Goal: Transaction & Acquisition: Book appointment/travel/reservation

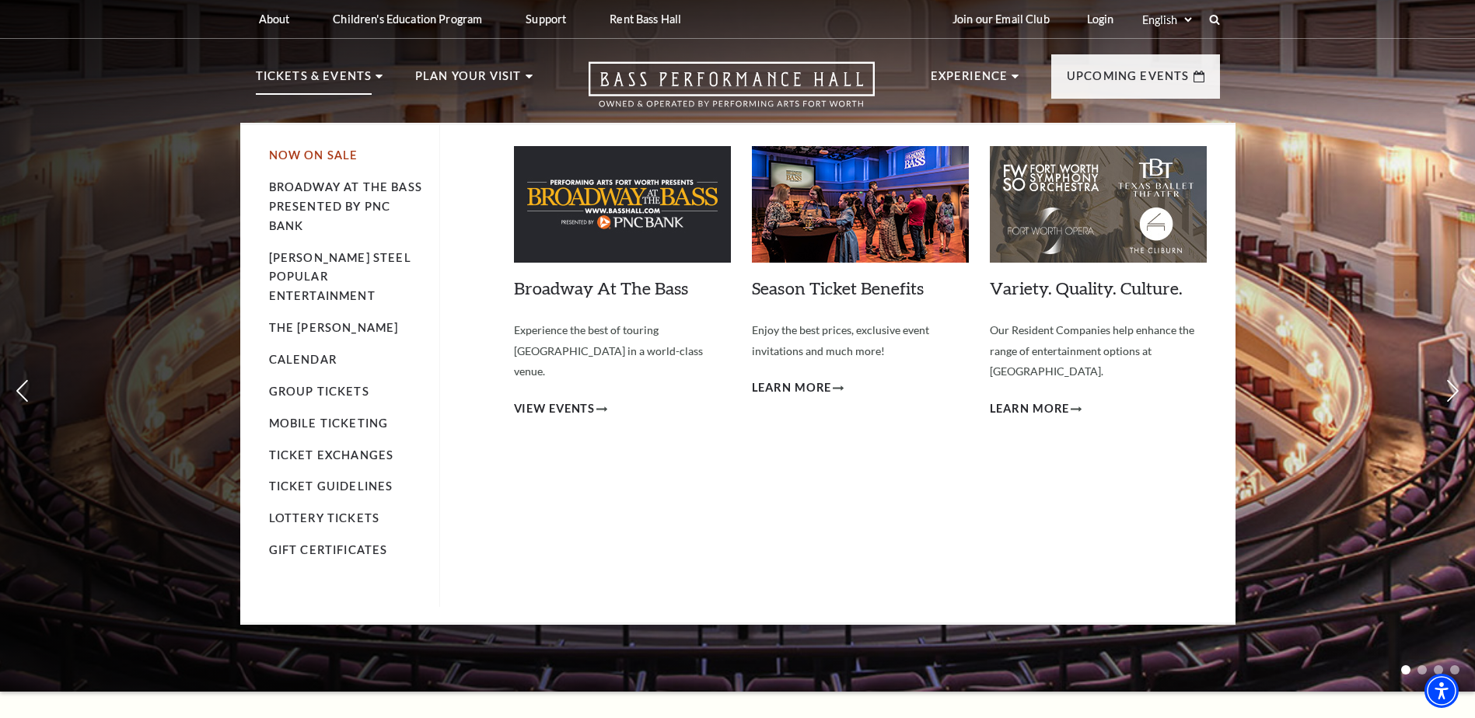
click at [342, 152] on link "Now On Sale" at bounding box center [313, 154] width 89 height 13
click at [331, 150] on link "Now On Sale" at bounding box center [313, 154] width 89 height 13
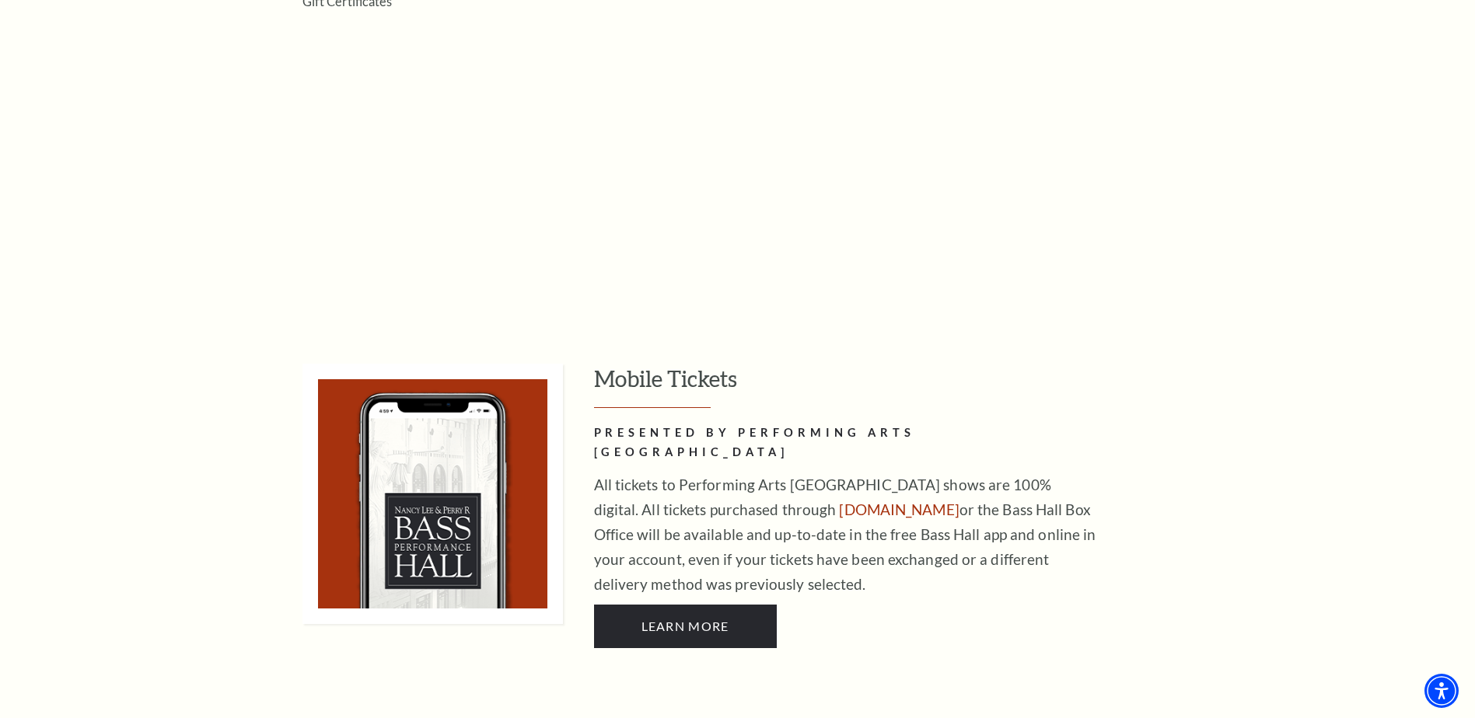
scroll to position [233, 0]
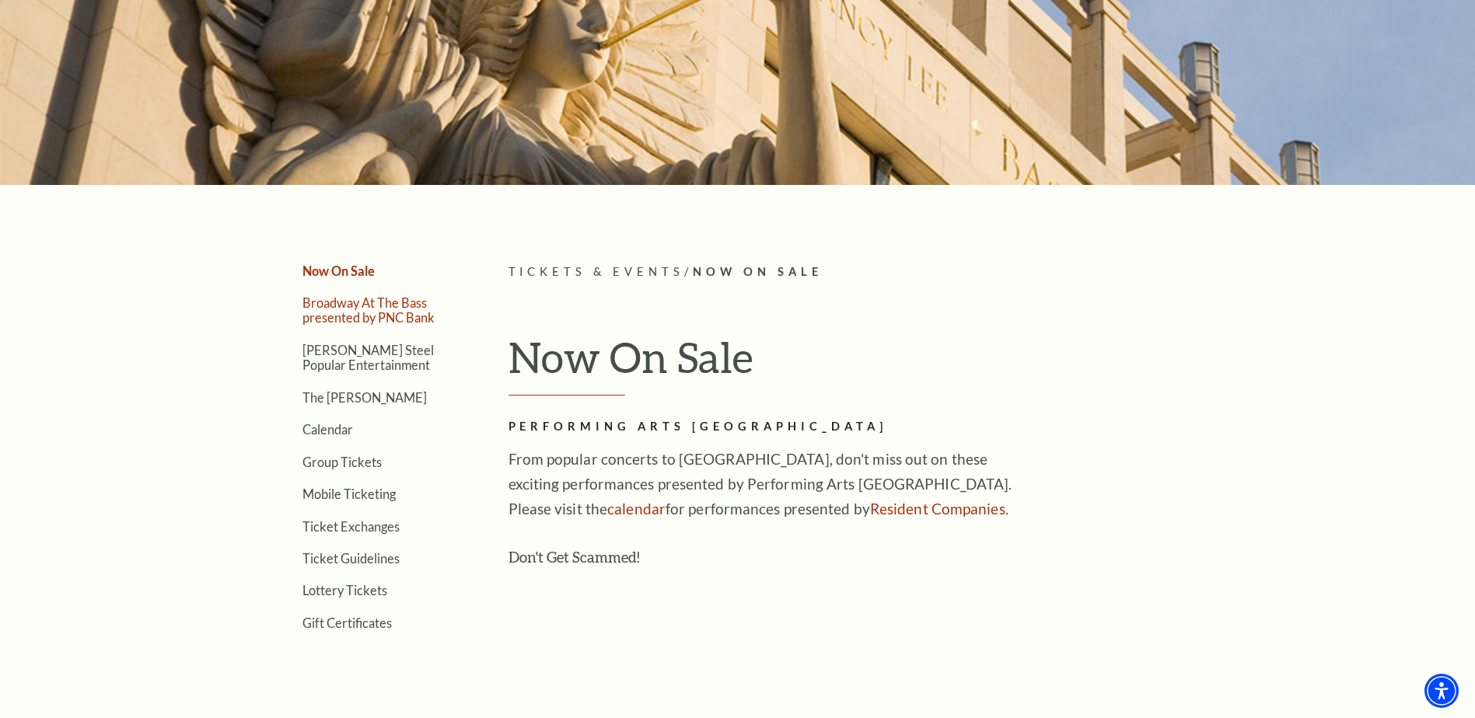
click at [406, 316] on link "Broadway At The Bass presented by PNC Bank" at bounding box center [368, 310] width 132 height 30
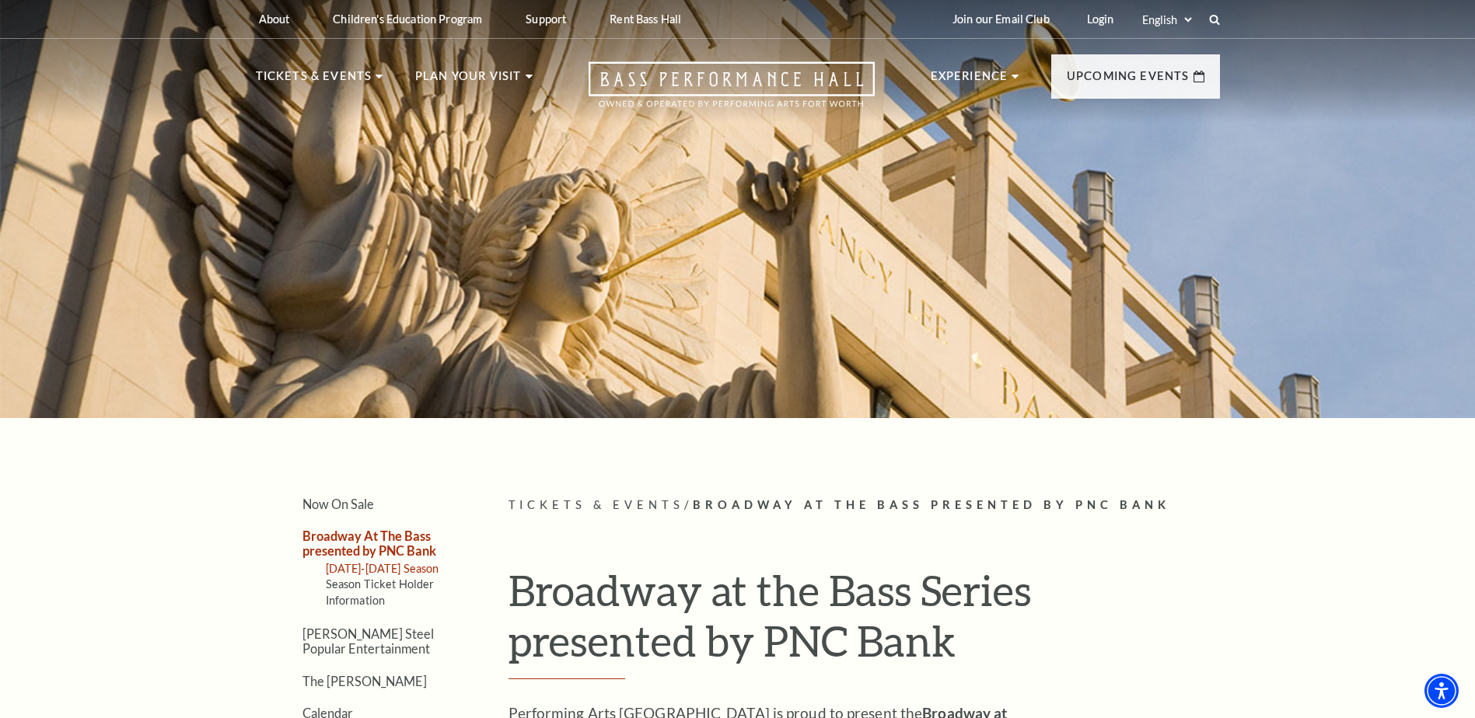
click at [393, 565] on link "[DATE]-[DATE] Season" at bounding box center [383, 568] width 114 height 13
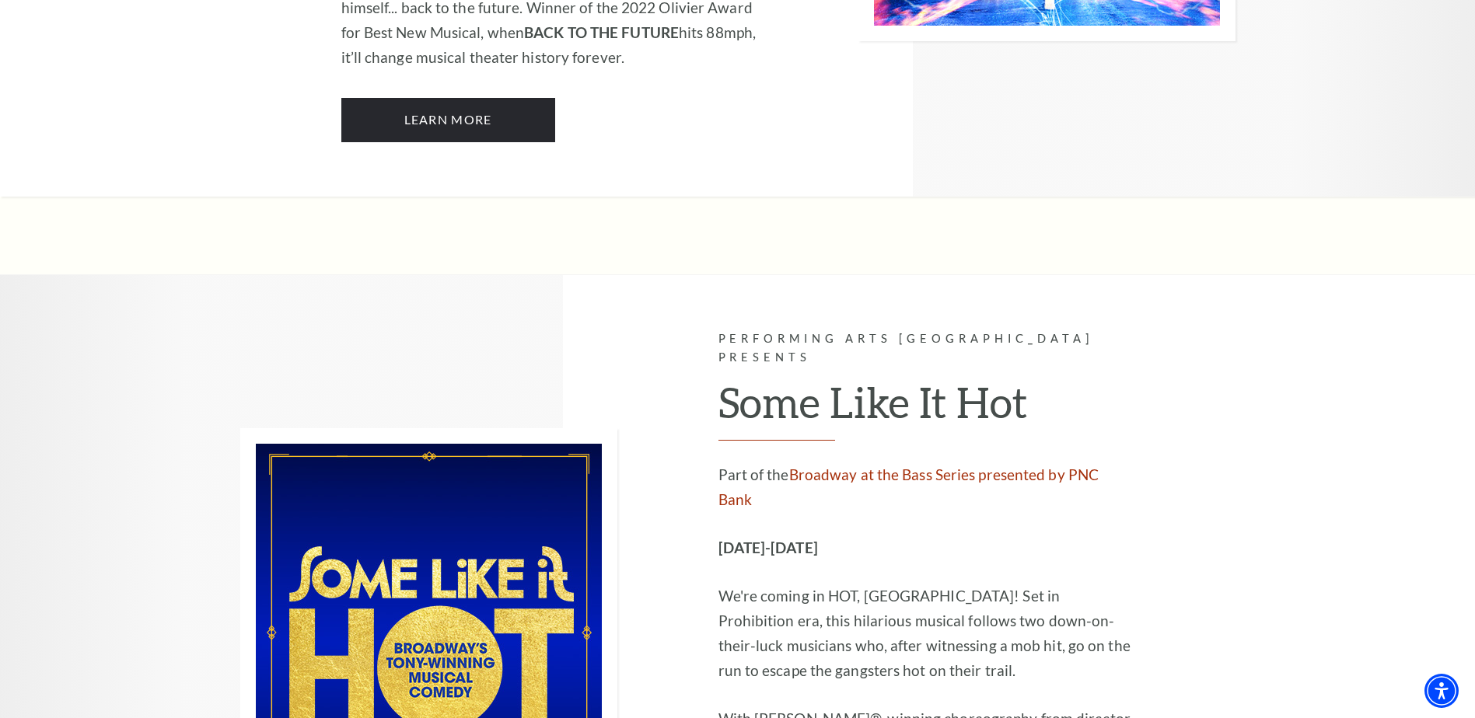
scroll to position [6608, 0]
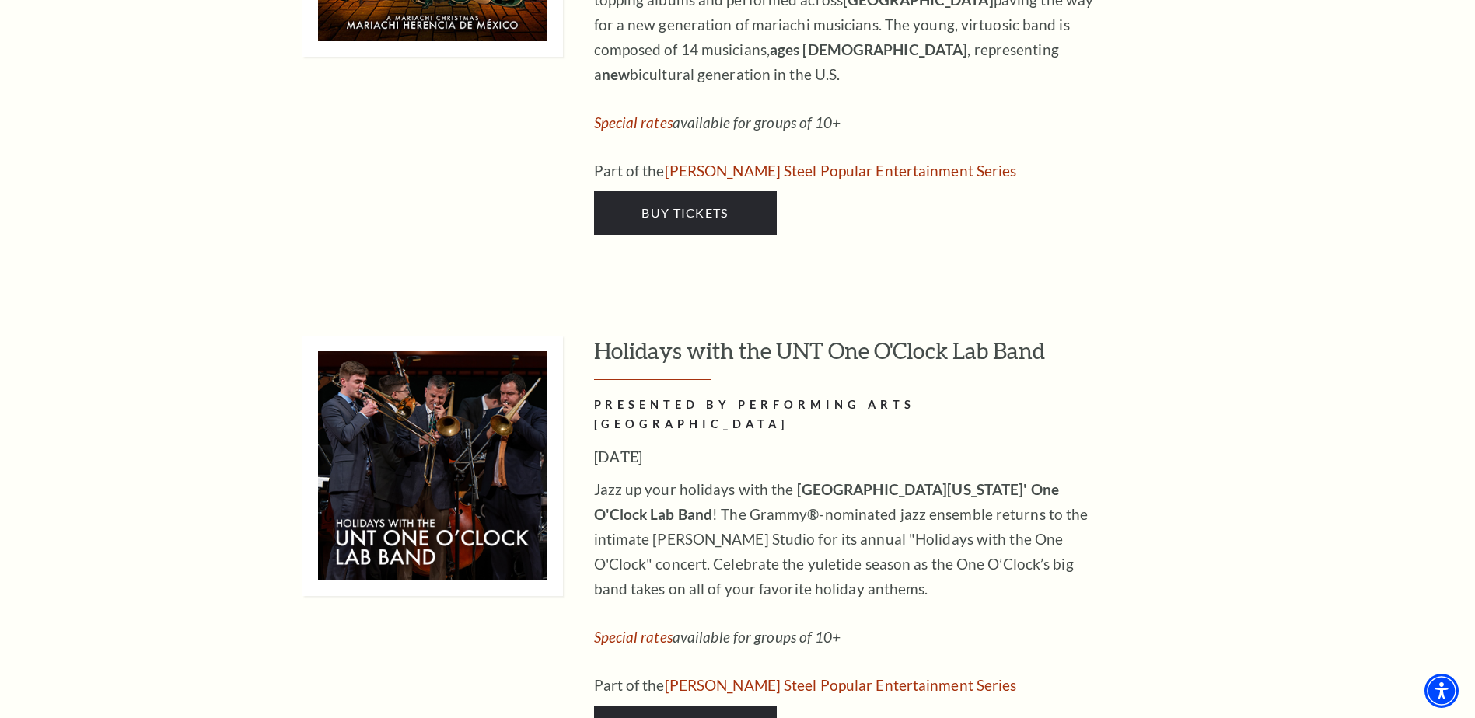
scroll to position [5131, 0]
